Goal: Navigation & Orientation: Find specific page/section

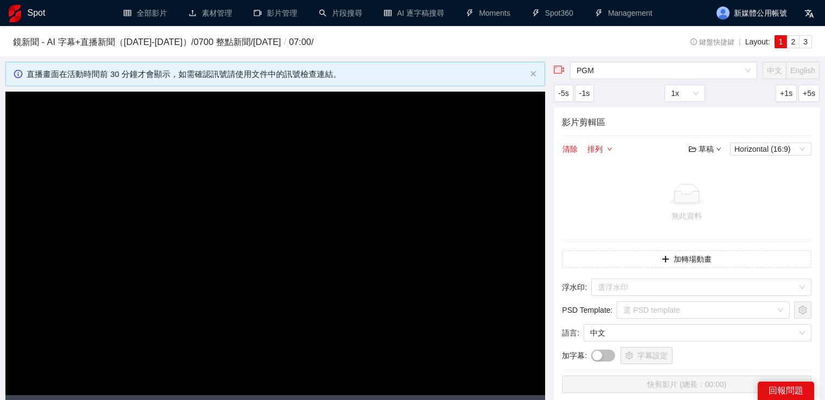
scroll to position [540, 0]
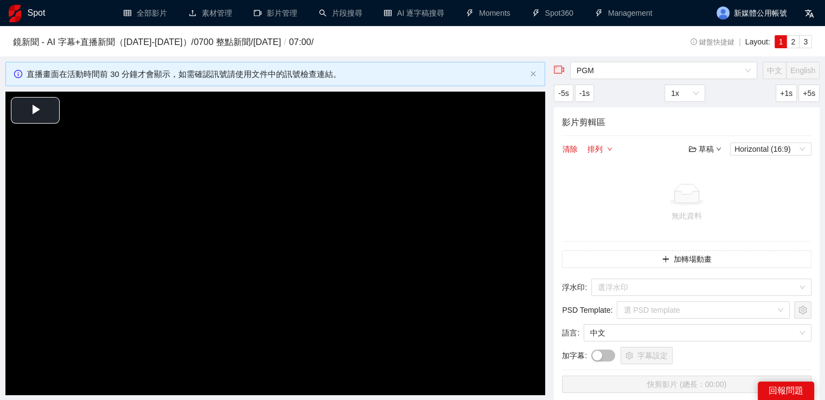
click at [157, 40] on h3 "鏡新聞 - AI 字幕+直播新聞（[DATE]-[DATE]） / 0700 整點新聞 / [DATE] / 07:00 /" at bounding box center [323, 42] width 620 height 14
click at [38, 11] on h1 "Spot" at bounding box center [37, 13] width 18 height 26
